Goal: Task Accomplishment & Management: Manage account settings

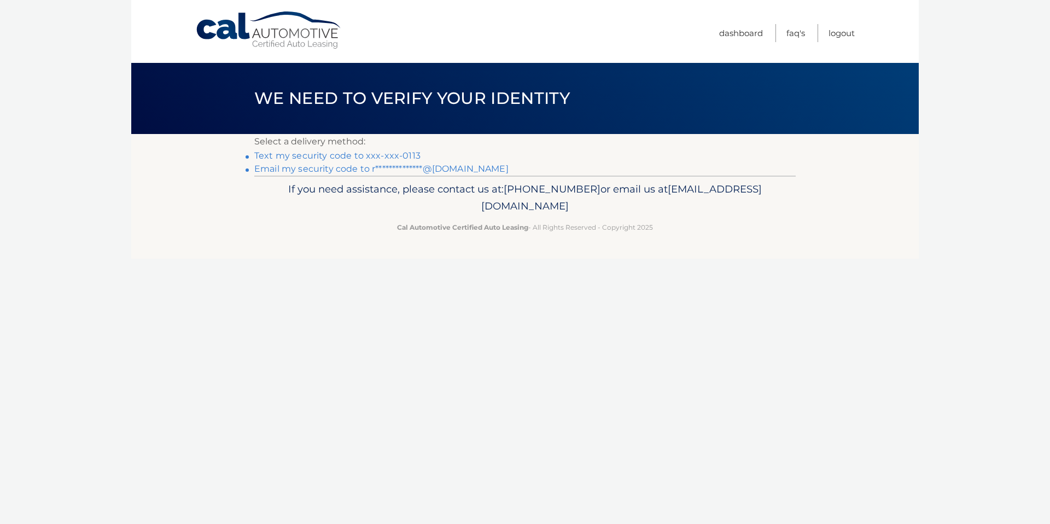
click at [355, 154] on link "Text my security code to xxx-xxx-0113" at bounding box center [337, 155] width 166 height 10
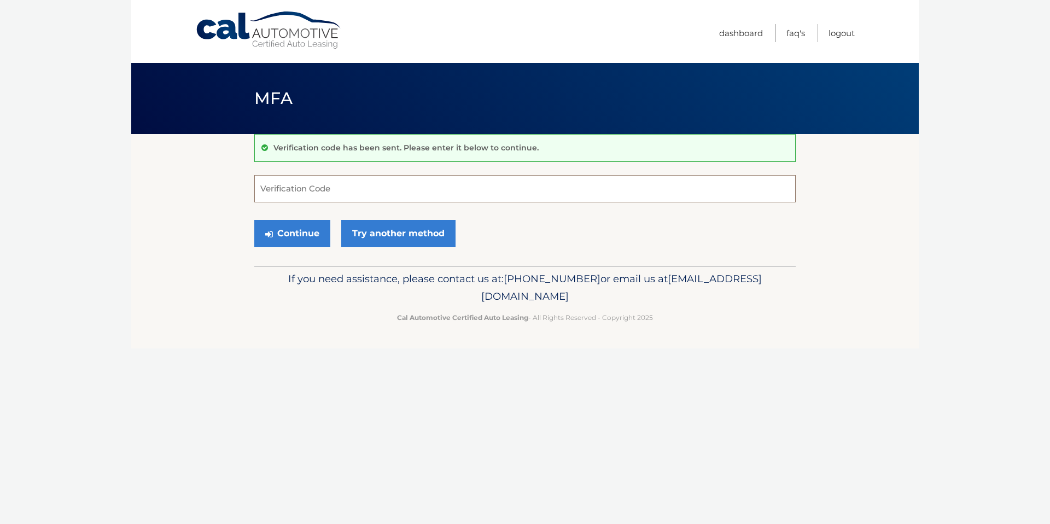
click at [358, 184] on input "Verification Code" at bounding box center [524, 188] width 541 height 27
type input "099606"
click at [289, 230] on button "Continue" at bounding box center [292, 233] width 76 height 27
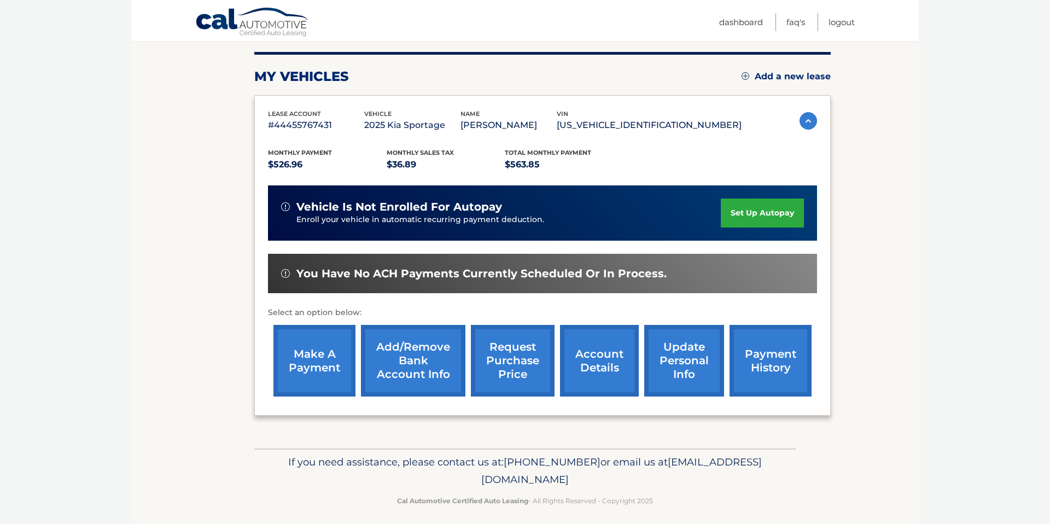
scroll to position [138, 0]
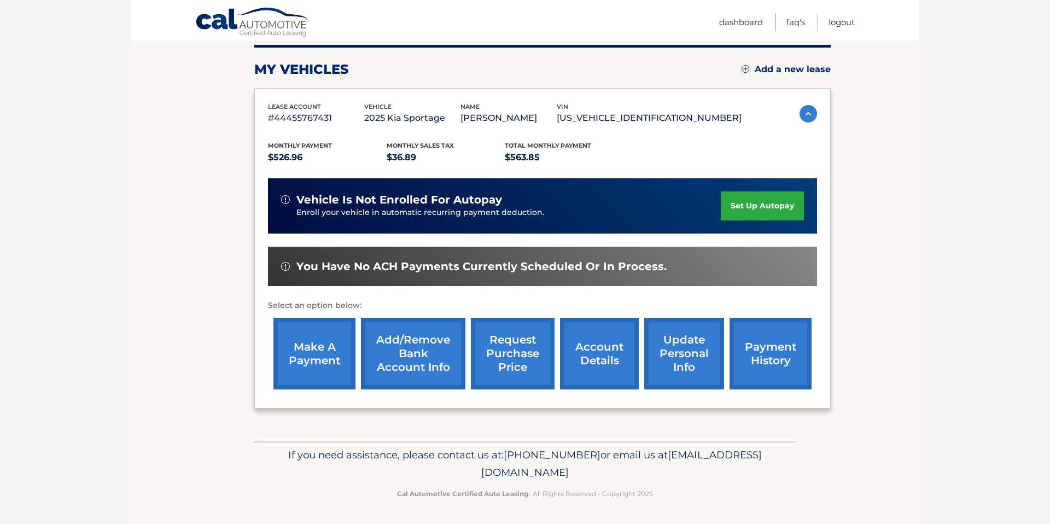
click at [329, 351] on link "make a payment" at bounding box center [314, 354] width 82 height 72
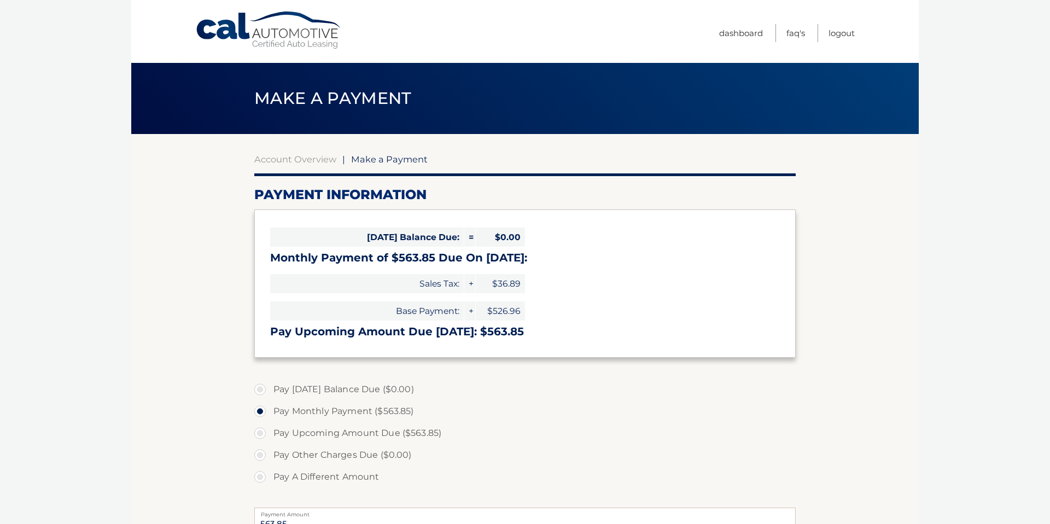
select select "YzYxZjJlMTItYTY2Mi00ODQ5LWE5ODMtYWRjMDNiZmJkNGQy"
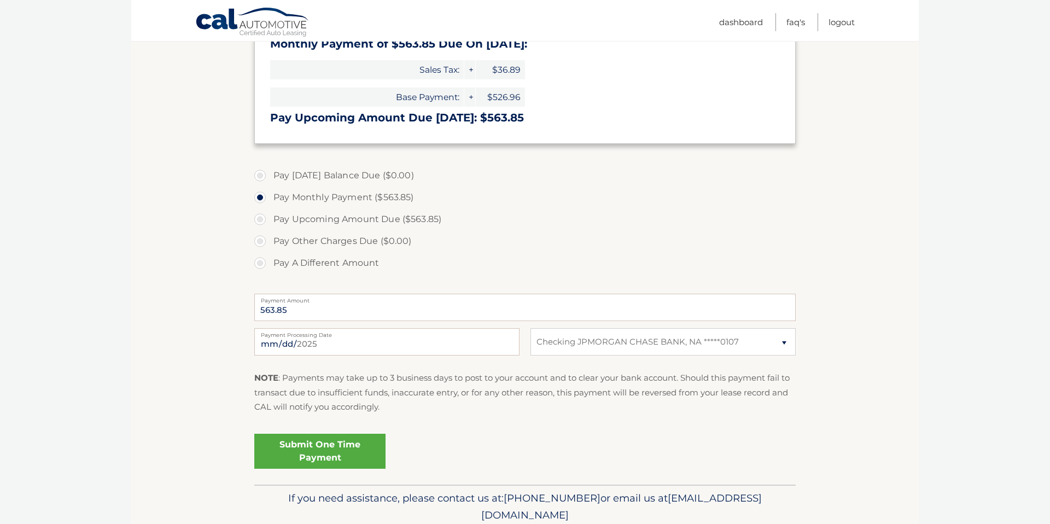
scroll to position [257, 0]
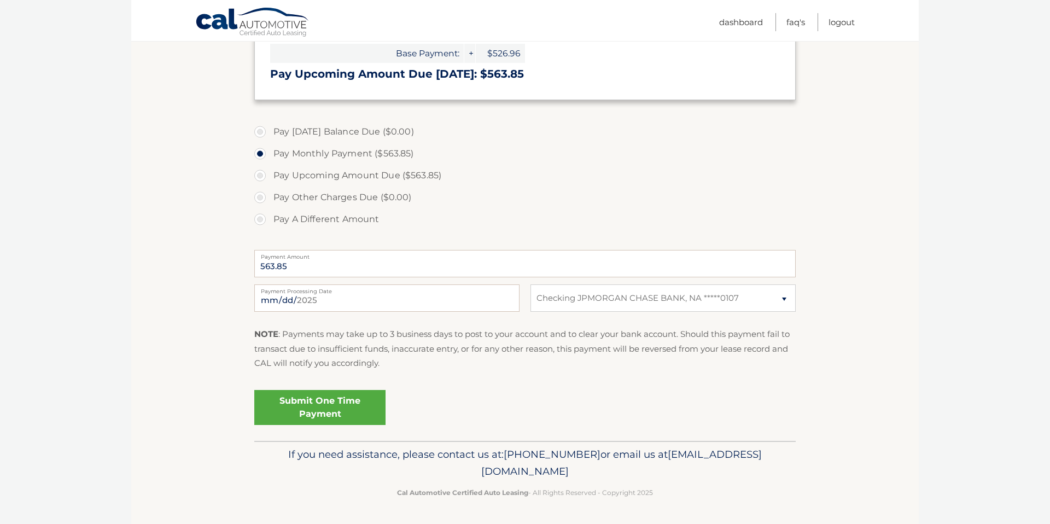
click at [330, 400] on link "Submit One Time Payment" at bounding box center [319, 407] width 131 height 35
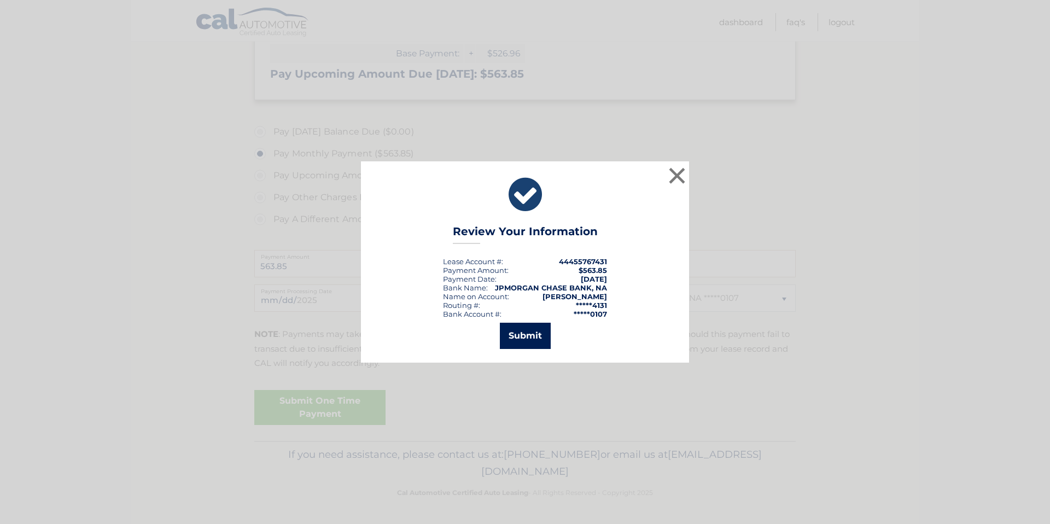
click at [538, 344] on button "Submit" at bounding box center [525, 336] width 51 height 26
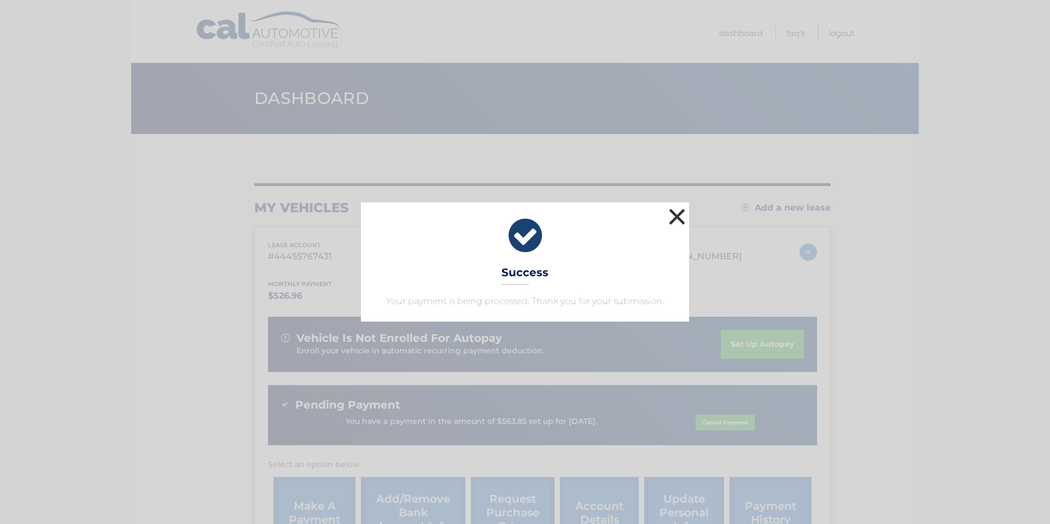
click at [676, 212] on button "×" at bounding box center [677, 217] width 22 height 22
